Goal: Task Accomplishment & Management: Manage account settings

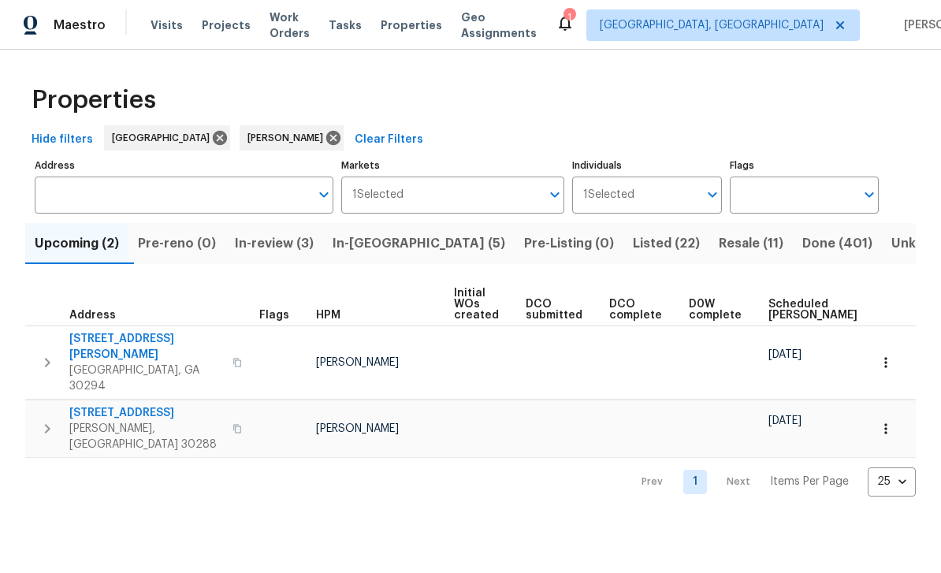
click at [86, 195] on input "Address" at bounding box center [172, 194] width 275 height 37
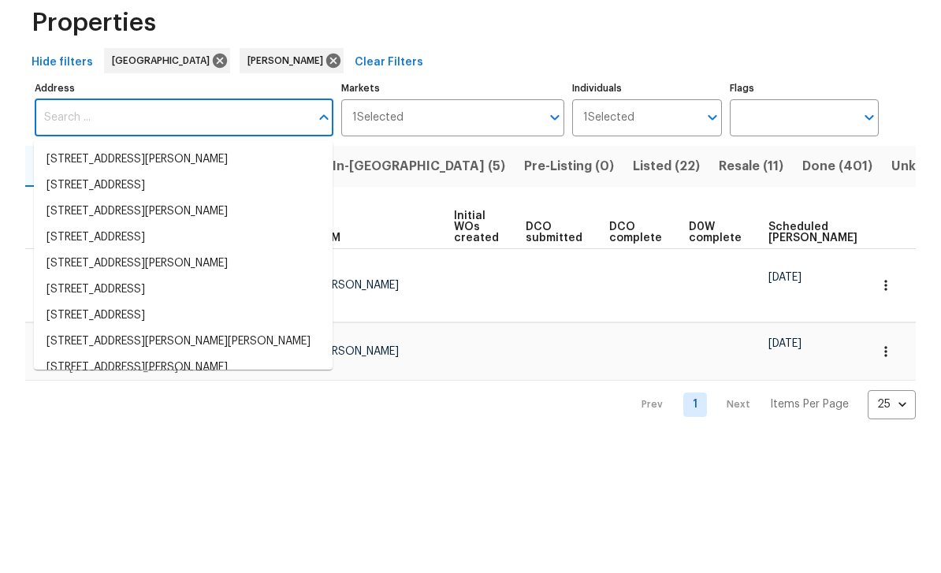
click at [83, 176] on input "Address" at bounding box center [172, 194] width 275 height 37
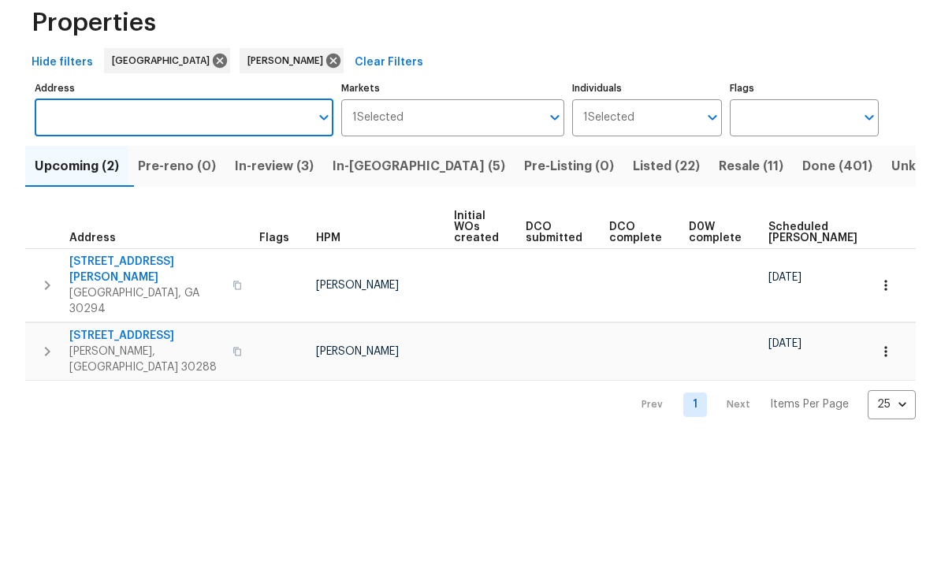
paste input "[STREET_ADDRESS][PERSON_NAME]"
type input "[STREET_ADDRESS][PERSON_NAME]"
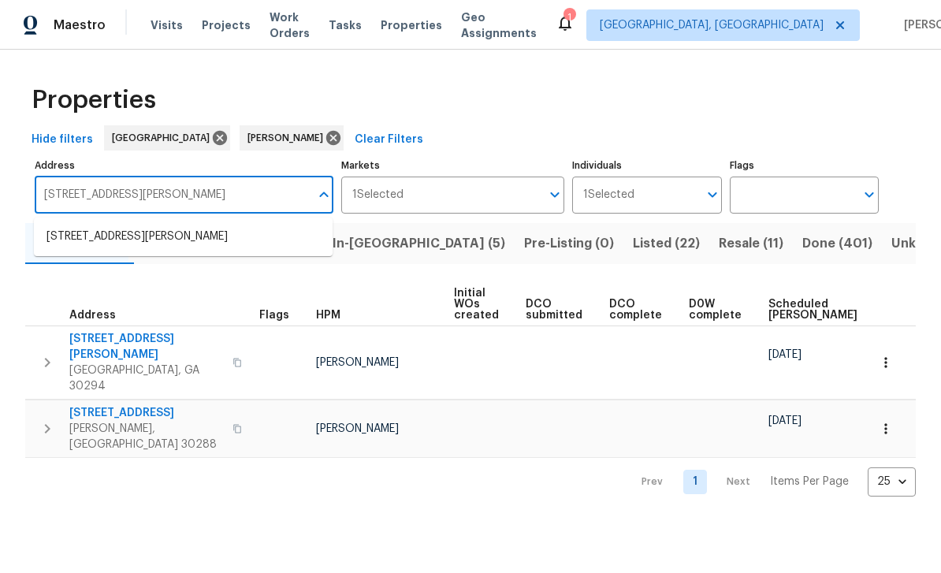
click at [162, 28] on span "Visits" at bounding box center [166, 25] width 32 height 16
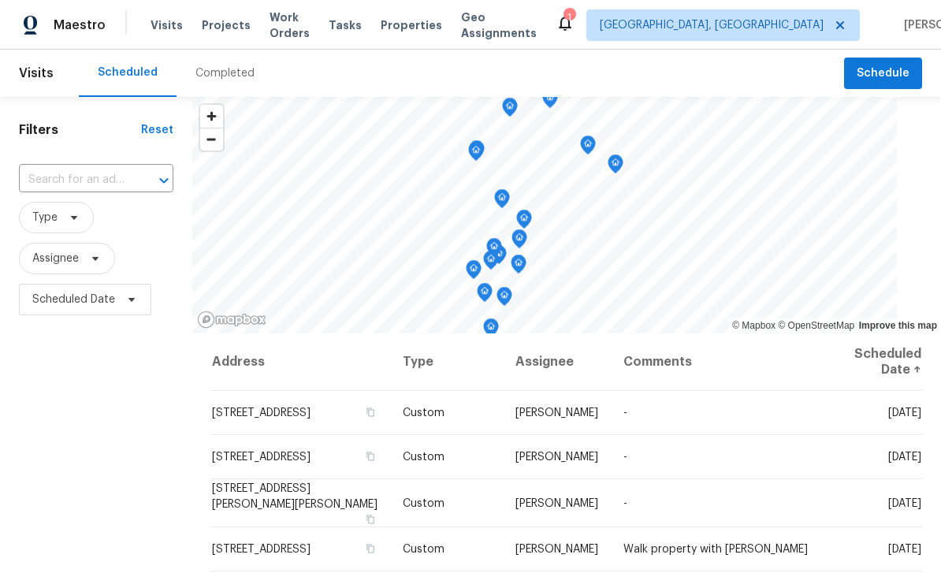
click at [67, 188] on input "text" at bounding box center [74, 180] width 110 height 24
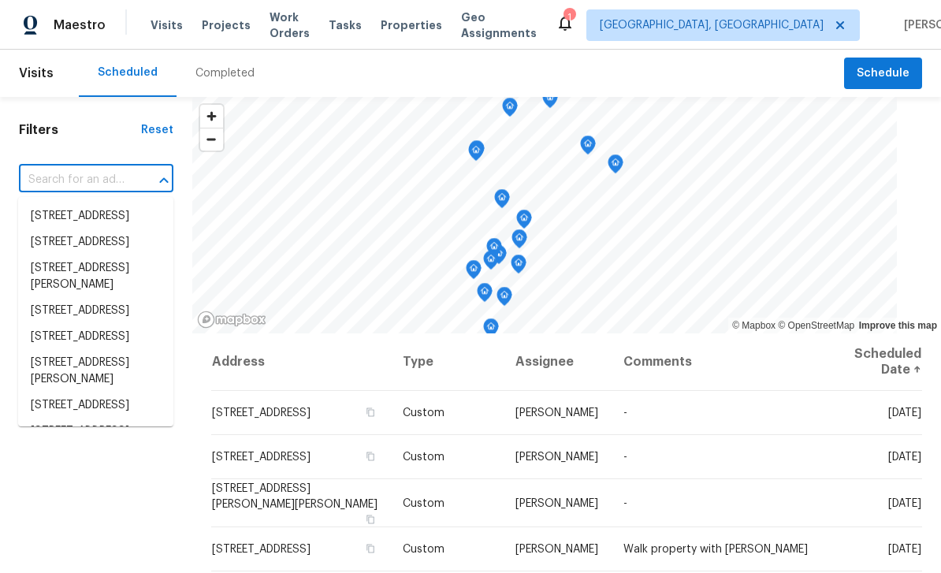
paste input "[STREET_ADDRESS][PERSON_NAME]"
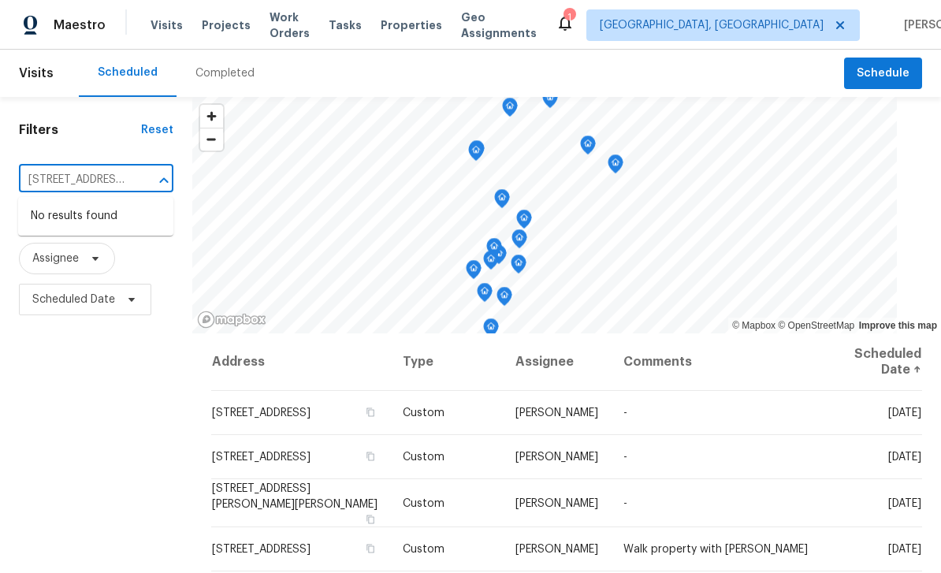
type input "[STREET_ADDRESS][PERSON_NAME]"
click at [740, 31] on span "[GEOGRAPHIC_DATA], [GEOGRAPHIC_DATA]" at bounding box center [712, 25] width 224 height 16
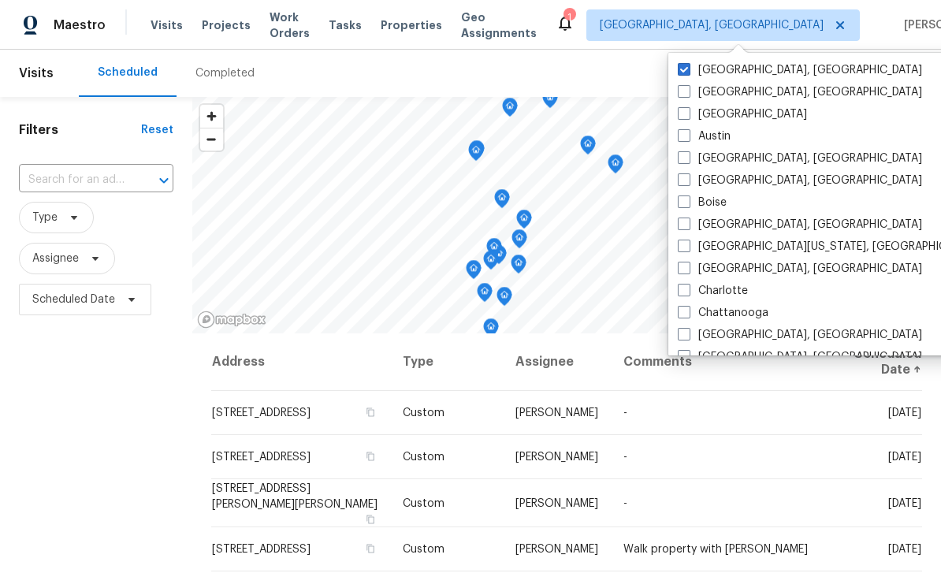
click at [694, 117] on label "[GEOGRAPHIC_DATA]" at bounding box center [742, 114] width 129 height 16
click at [688, 117] on input "[GEOGRAPHIC_DATA]" at bounding box center [683, 111] width 10 height 10
checkbox input "true"
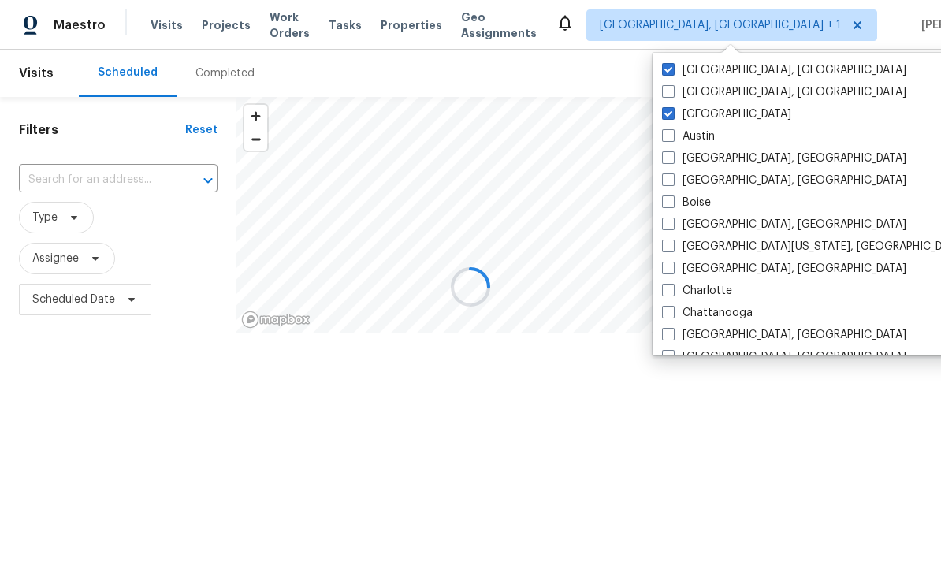
click at [723, 72] on label "[GEOGRAPHIC_DATA], [GEOGRAPHIC_DATA]" at bounding box center [784, 70] width 244 height 16
click at [672, 72] on input "[GEOGRAPHIC_DATA], [GEOGRAPHIC_DATA]" at bounding box center [667, 67] width 10 height 10
checkbox input "false"
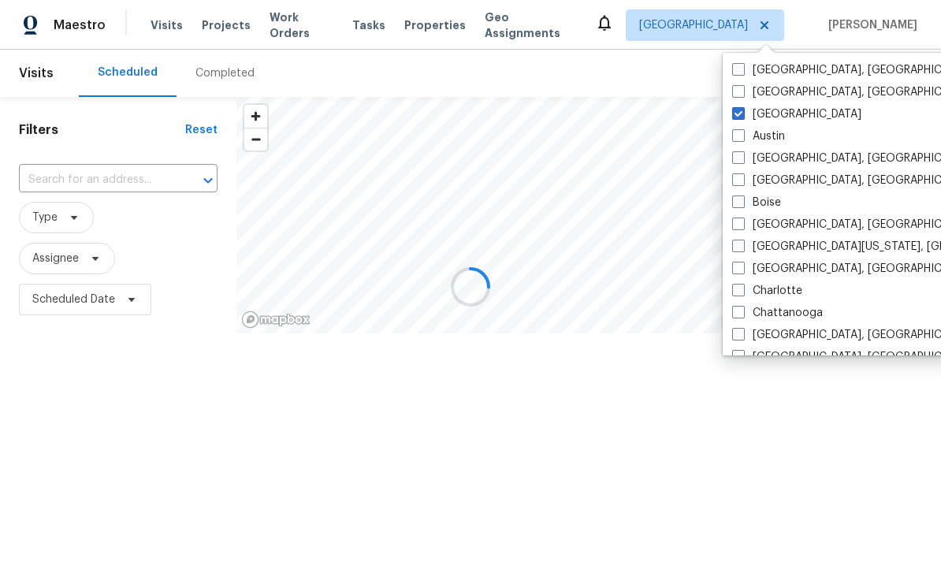
click at [75, 180] on div at bounding box center [470, 286] width 941 height 573
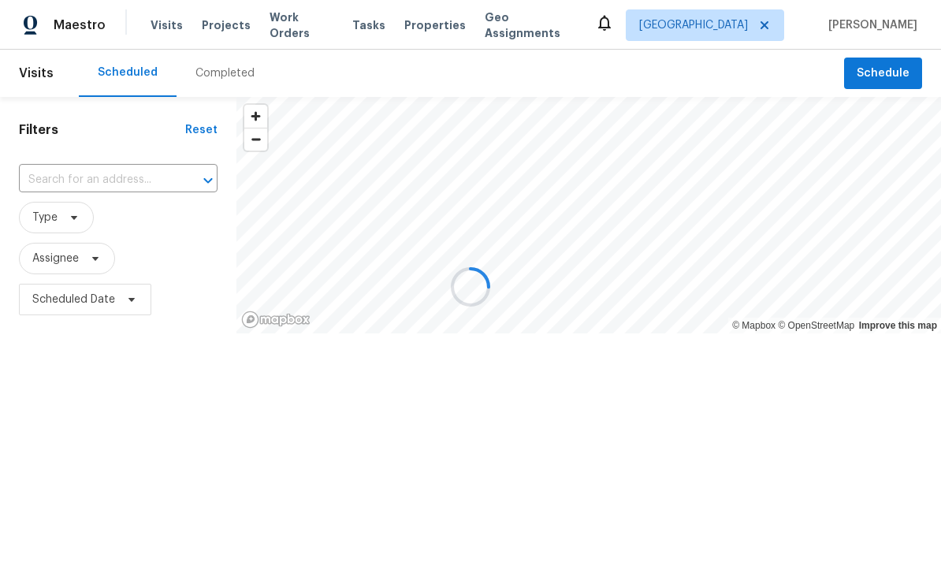
click at [61, 183] on div at bounding box center [470, 286] width 941 height 573
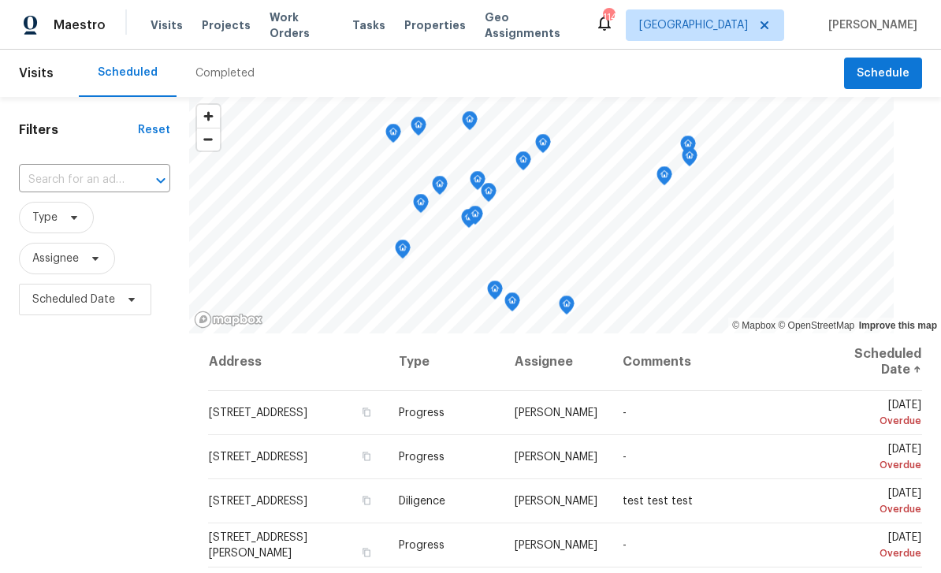
click at [58, 183] on input "text" at bounding box center [72, 180] width 107 height 24
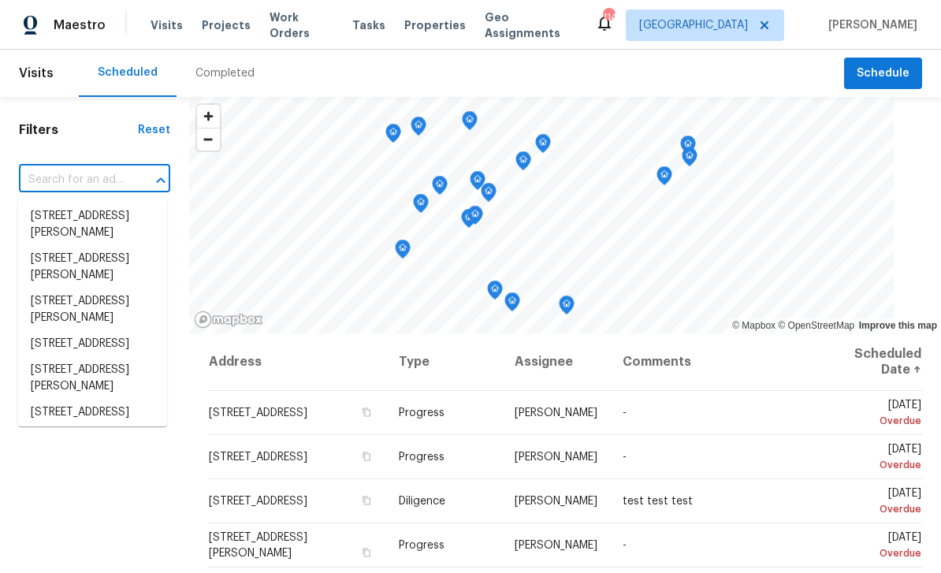
paste input "[STREET_ADDRESS][PERSON_NAME]"
type input "[STREET_ADDRESS][PERSON_NAME]"
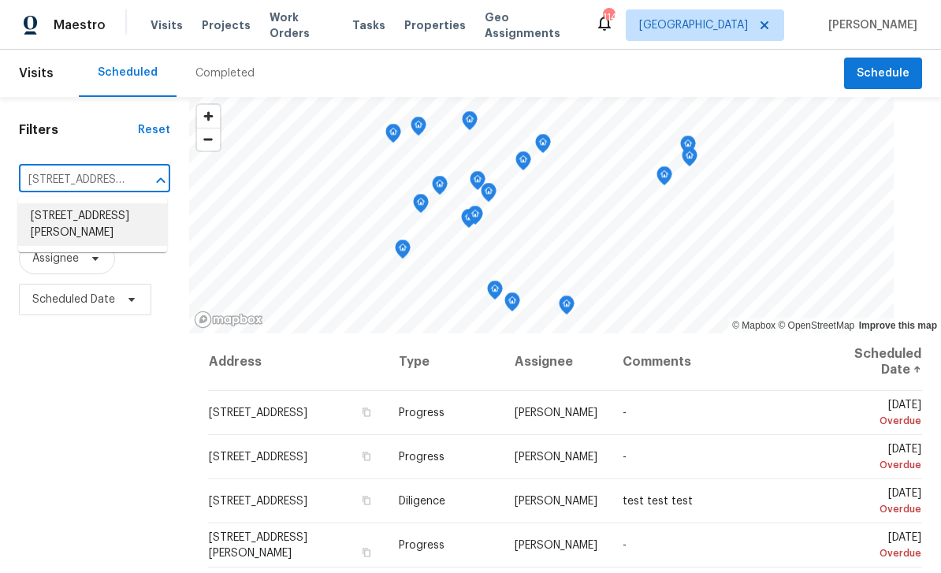
click at [59, 220] on li "[STREET_ADDRESS][PERSON_NAME]" at bounding box center [92, 224] width 149 height 43
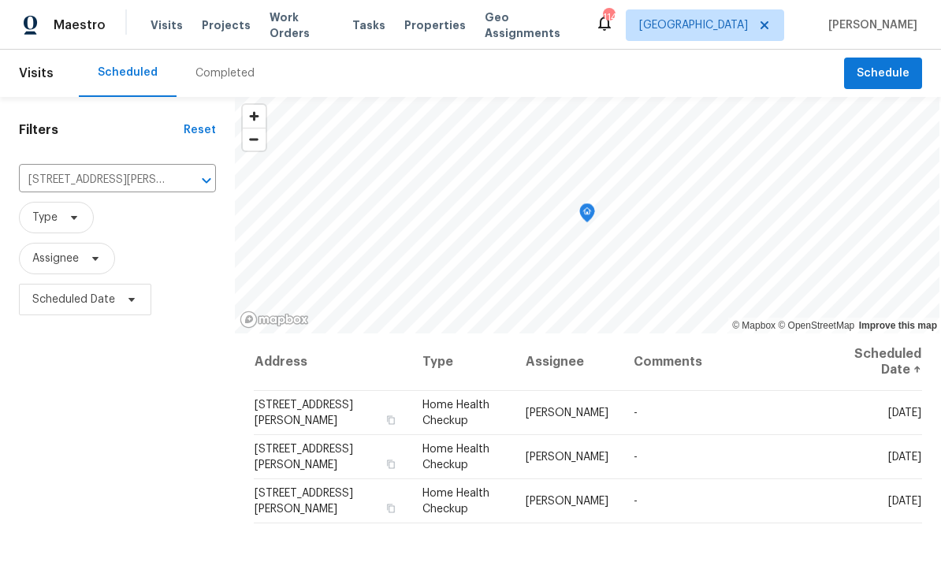
click at [0, 0] on icon at bounding box center [0, 0] width 0 height 0
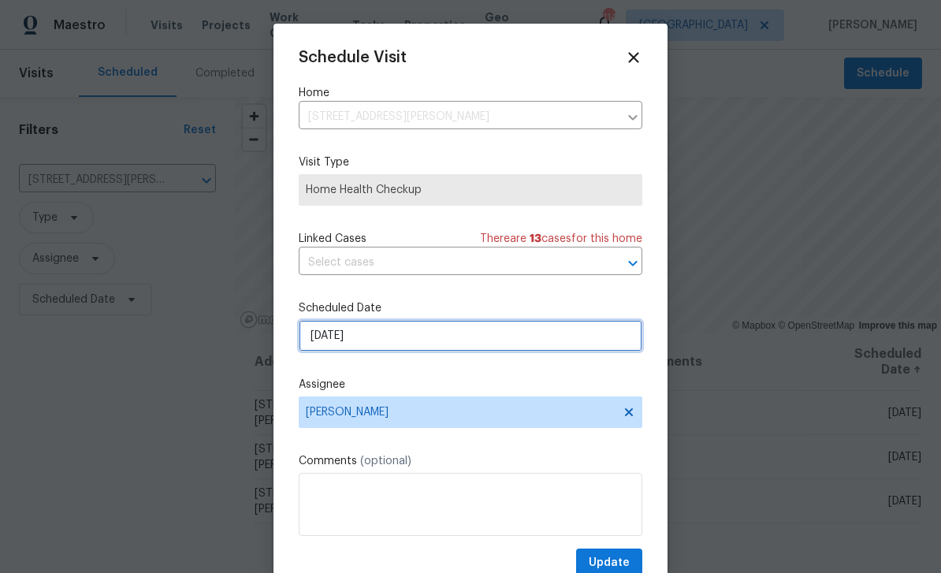
click at [526, 348] on input "[DATE]" at bounding box center [471, 336] width 344 height 32
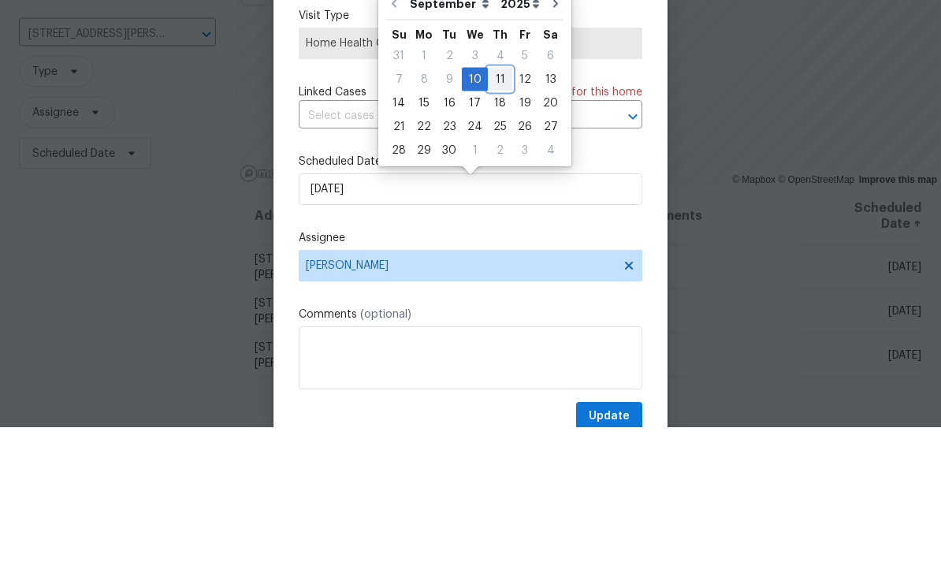
click at [503, 214] on div "11" at bounding box center [500, 225] width 24 height 22
type input "[DATE]"
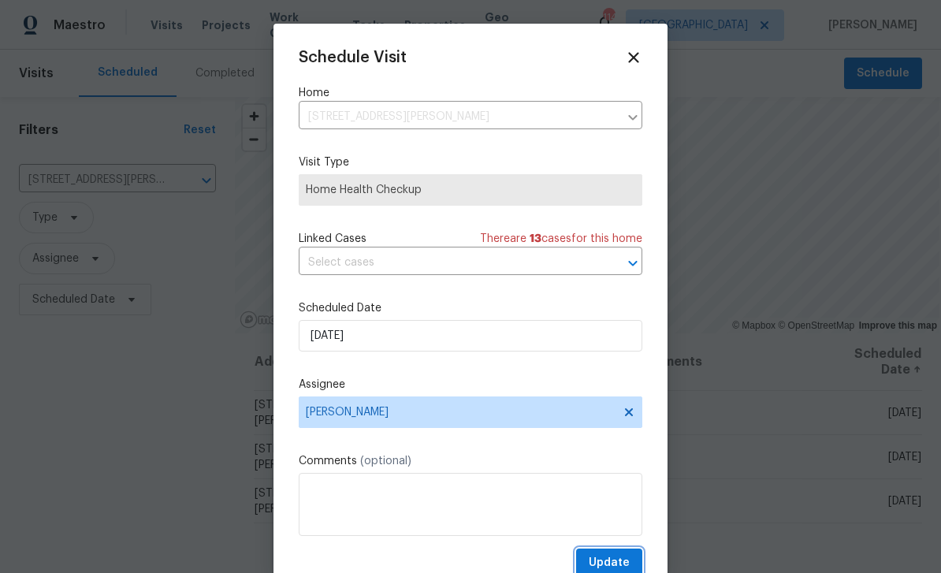
click at [628, 565] on span "Update" at bounding box center [609, 563] width 41 height 20
